Goal: Browse casually: Explore the website without a specific task or goal

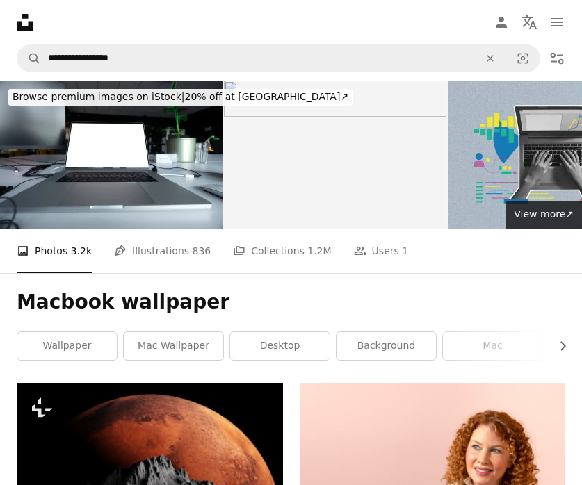
scroll to position [51751, 0]
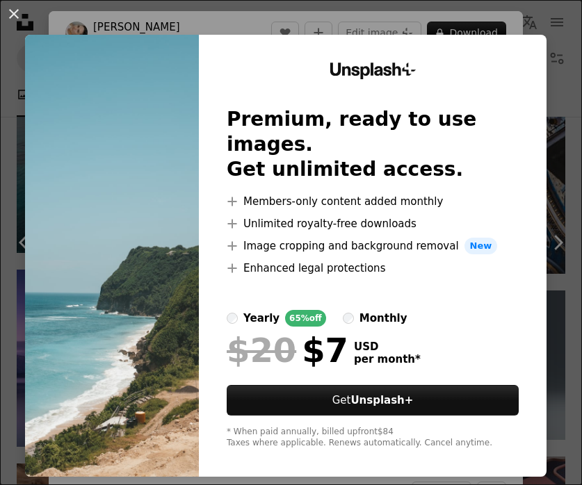
click at [446, 19] on div "An X shape Unsplash+ Premium, ready to use images. Get unlimited access. A plus…" at bounding box center [291, 242] width 582 height 485
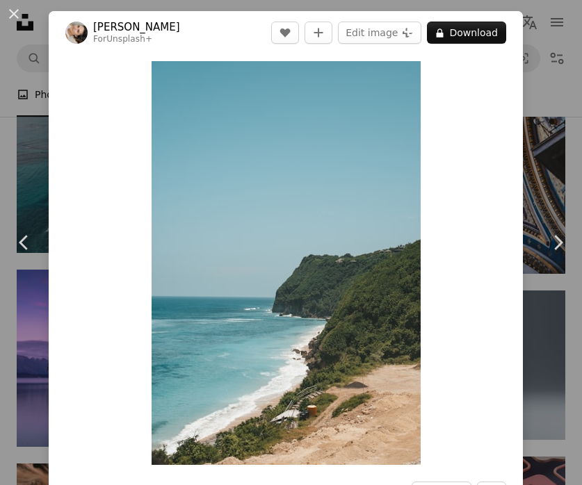
click at [553, 99] on div "An X shape Chevron left Chevron right [PERSON_NAME] For Unsplash+ A heart A plu…" at bounding box center [291, 242] width 582 height 485
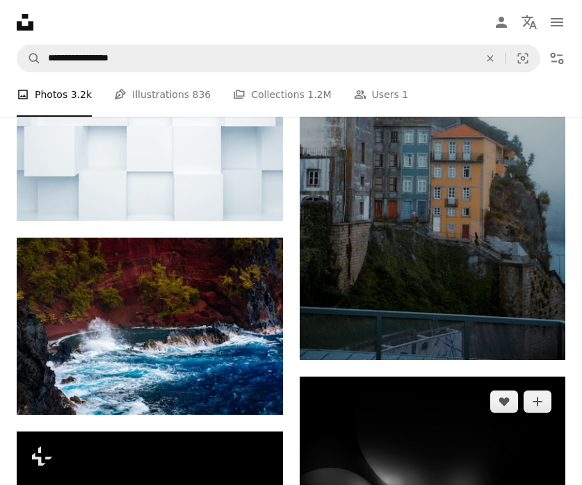
scroll to position [52731, 0]
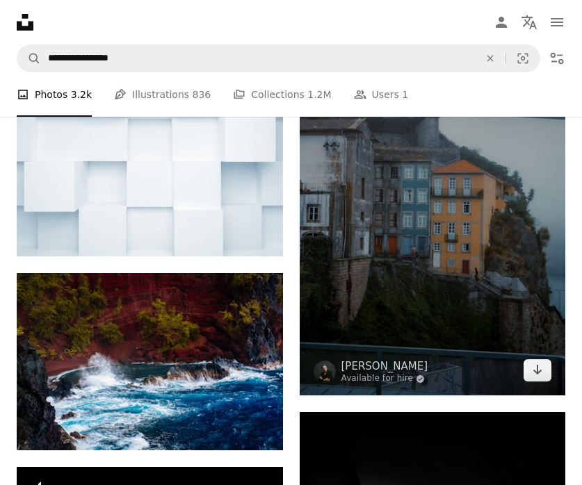
click at [434, 254] on img at bounding box center [433, 196] width 266 height 399
click at [432, 258] on img at bounding box center [433, 196] width 266 height 399
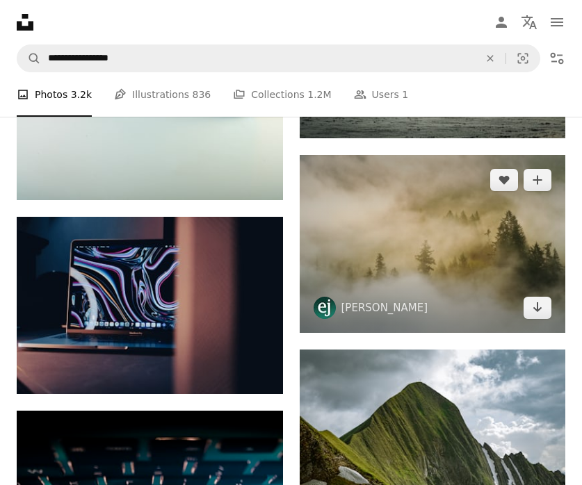
scroll to position [48358, 0]
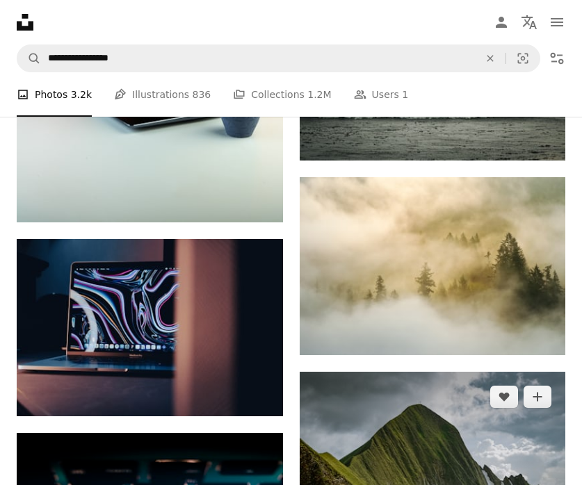
click at [410, 415] on img at bounding box center [433, 470] width 266 height 196
